Goal: Task Accomplishment & Management: Complete application form

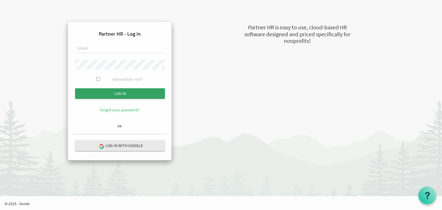
type input "[EMAIL_ADDRESS][DOMAIN_NAME]"
click at [122, 93] on input "submit" at bounding box center [120, 93] width 90 height 10
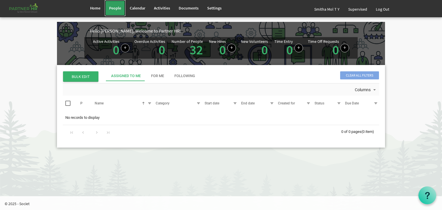
click at [114, 8] on span "People" at bounding box center [115, 7] width 12 height 5
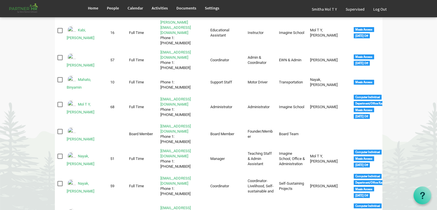
scroll to position [334, 0]
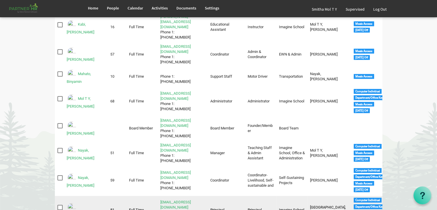
click at [73, 202] on img "Nayak, Labanya Rekha is template cell column header Full Name" at bounding box center [72, 207] width 10 height 10
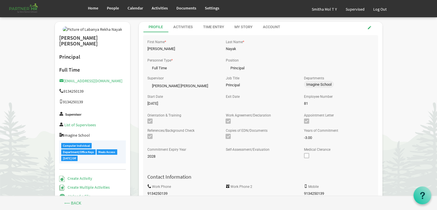
click at [73, 116] on h5 "Supervisor" at bounding box center [92, 113] width 67 height 7
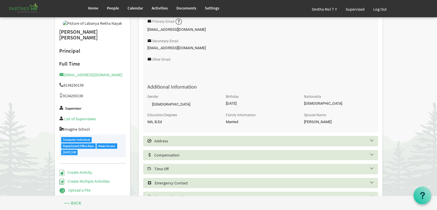
click at [191, 170] on h5 "Time Off" at bounding box center [265, 168] width 235 height 5
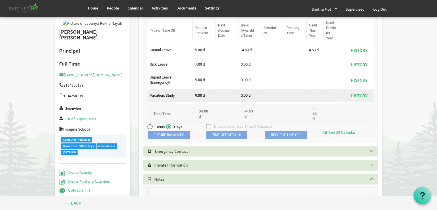
scroll to position [345, 0]
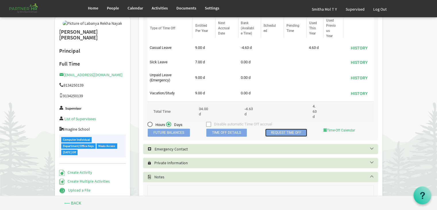
click at [281, 134] on link "Request Time Off" at bounding box center [286, 133] width 42 height 8
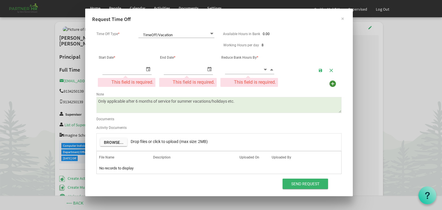
click at [212, 33] on span at bounding box center [211, 33] width 5 height 5
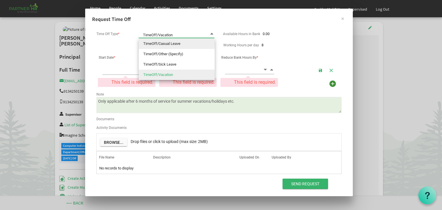
click at [171, 43] on li "TimeOff/Casual Leave" at bounding box center [177, 44] width 76 height 10
type input "TimeOff/Casual Leave"
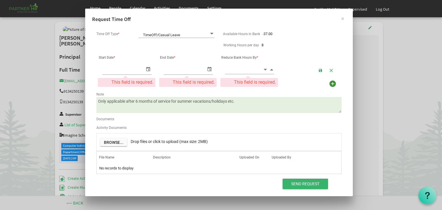
drag, startPoint x: 153, startPoint y: 60, endPoint x: 170, endPoint y: 47, distance: 21.2
click at [170, 47] on form "Time Off Type * TimeOff/Casual Leave TimeOff/Casual Leave Available Hours in Ba…" at bounding box center [219, 111] width 254 height 162
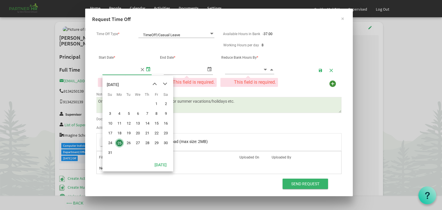
click at [146, 70] on span "select" at bounding box center [148, 69] width 7 height 8
click at [166, 130] on span "23" at bounding box center [165, 133] width 9 height 9
type input "[DATE]"
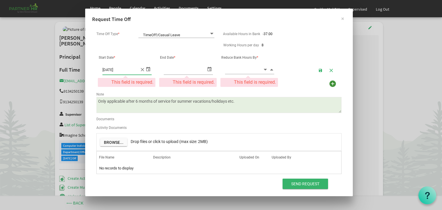
click at [209, 69] on span "select" at bounding box center [209, 69] width 7 height 8
type input "[DATE]"
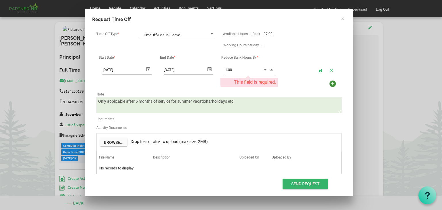
click at [271, 68] on span "Increment value" at bounding box center [271, 69] width 5 height 7
click at [271, 69] on span "Increment value" at bounding box center [271, 69] width 5 height 7
click at [271, 68] on span "Increment value" at bounding box center [271, 69] width 5 height 7
type input "4.00"
click at [271, 68] on span "Increment value" at bounding box center [271, 69] width 5 height 7
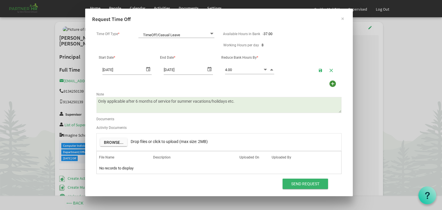
click at [236, 103] on textarea "Only applicable after 6 months of service for summer vacations/holidays etc." at bounding box center [218, 105] width 245 height 16
type textarea "O"
click at [236, 103] on textarea "Only applicable after 6 months of service for summer vacations/holidays etc." at bounding box center [218, 105] width 245 height 16
type textarea "S"
click at [157, 102] on textarea "Only applicable after 6 months of service for summer vacations/holidays etc." at bounding box center [218, 105] width 245 height 16
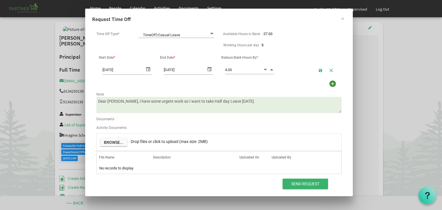
click at [115, 101] on textarea "Only applicable after 6 months of service for summer vacations/holidays etc." at bounding box center [218, 105] width 245 height 16
type textarea "Dear Sir, I have some urgent work so I want to take Half day Leave today."
click at [295, 181] on input "Send Request" at bounding box center [304, 184] width 45 height 10
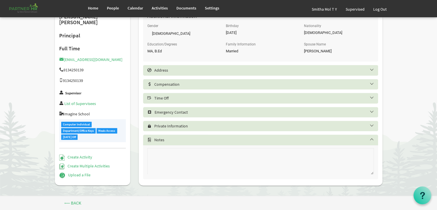
scroll to position [256, 0]
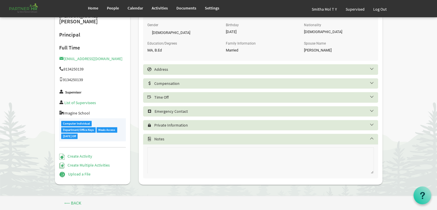
click at [181, 96] on h5 "Time Off" at bounding box center [265, 97] width 235 height 5
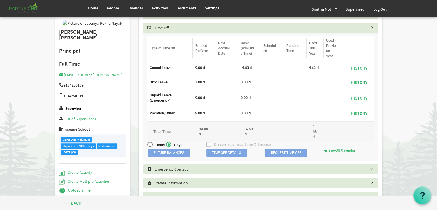
scroll to position [337, 0]
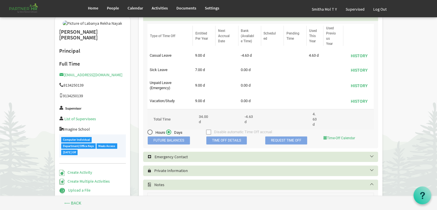
click at [221, 141] on span "Time Off Details" at bounding box center [226, 140] width 41 height 8
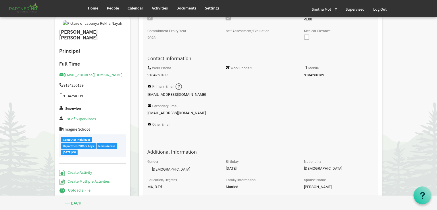
scroll to position [0, 0]
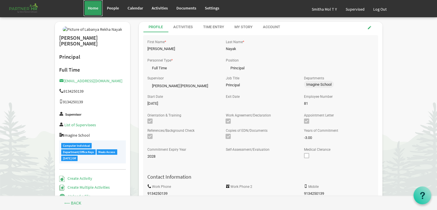
click at [92, 9] on span "Home" at bounding box center [93, 7] width 10 height 5
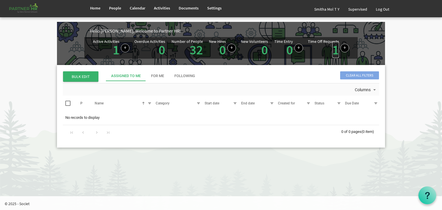
click at [335, 49] on link "1" at bounding box center [335, 50] width 7 height 16
click at [333, 49] on link "1" at bounding box center [335, 50] width 7 height 16
click at [336, 51] on link "1" at bounding box center [335, 50] width 7 height 16
click at [331, 47] on div "Time Off Requests 1" at bounding box center [323, 47] width 31 height 17
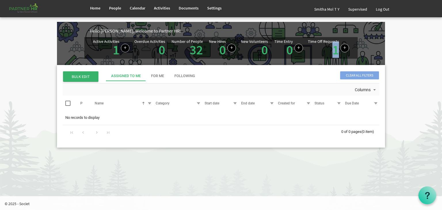
click at [331, 60] on div "Hello Smitha, Welcome to Partner HR! Active Activities 1 Overdue Activities 0 N…" at bounding box center [221, 43] width 328 height 43
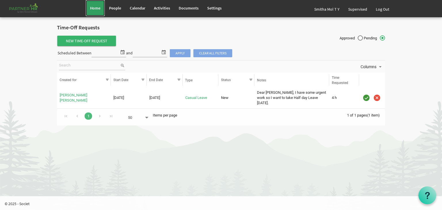
click at [97, 8] on span "Home" at bounding box center [95, 7] width 10 height 5
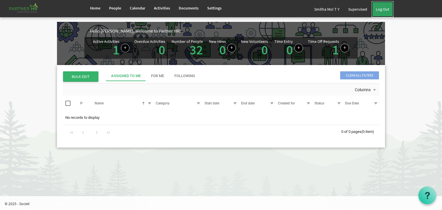
click at [389, 9] on link "Log Out" at bounding box center [382, 9] width 22 height 16
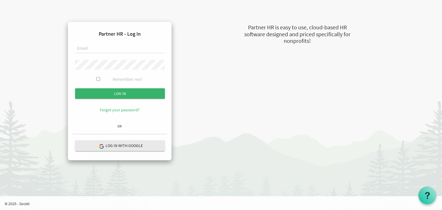
type input "[EMAIL_ADDRESS][DOMAIN_NAME]"
click at [389, 9] on div "Partner HR - Log In [EMAIL_ADDRESS][DOMAIN_NAME] Remember me? Log in" at bounding box center [221, 83] width 336 height 154
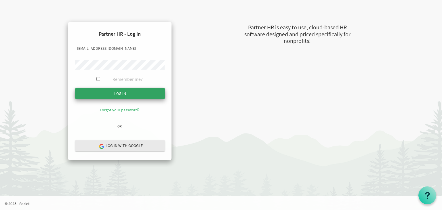
click at [105, 94] on input "submit" at bounding box center [120, 93] width 90 height 10
